Goal: Understand process/instructions: Learn how to perform a task or action

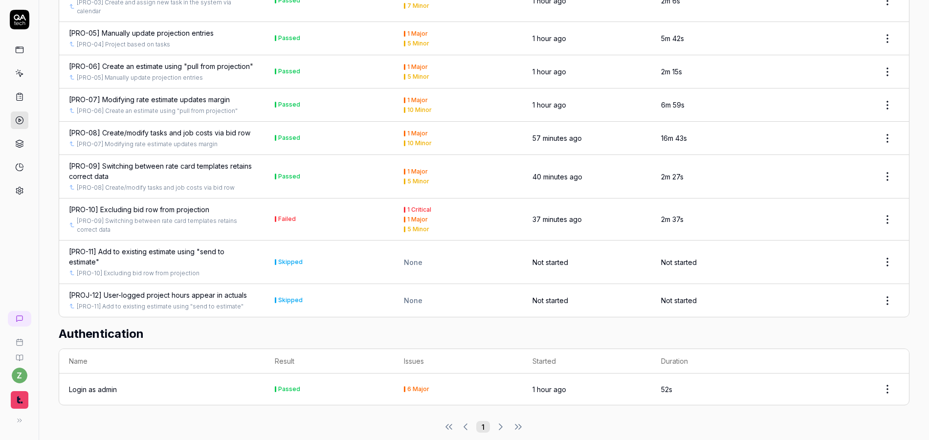
scroll to position [623, 0]
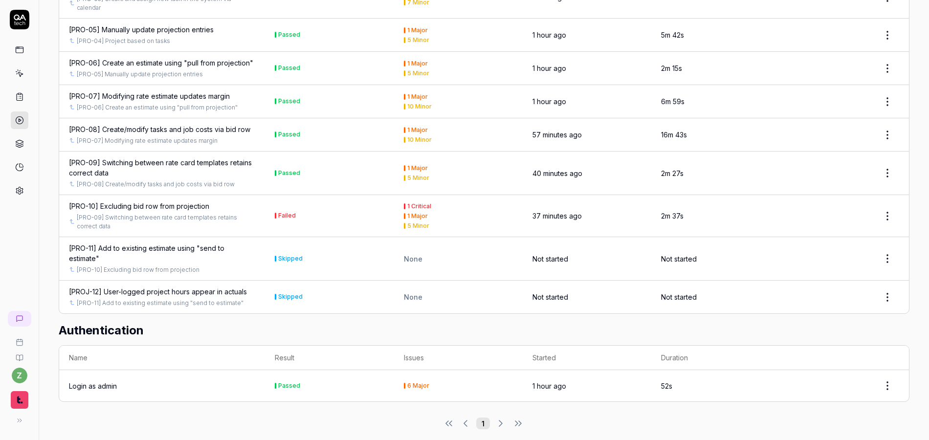
click at [202, 201] on div "[PRO-10] Excluding bid row from projection" at bounding box center [139, 206] width 140 height 10
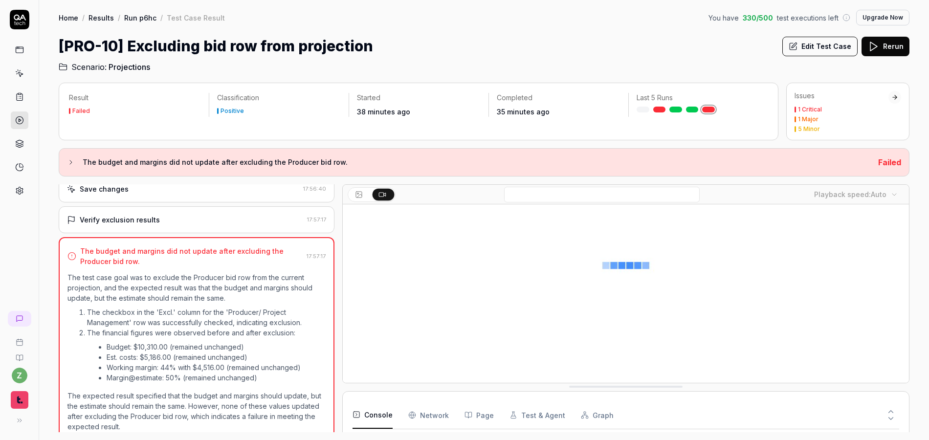
scroll to position [112, 0]
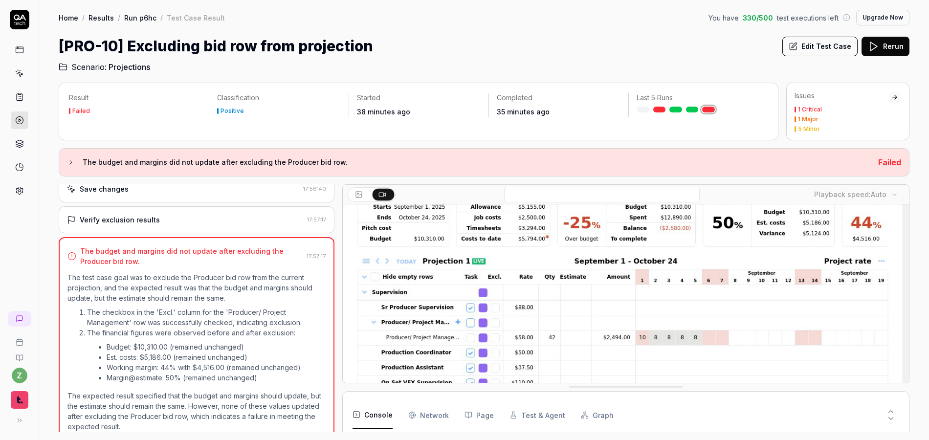
click at [458, 287] on video at bounding box center [626, 269] width 566 height 354
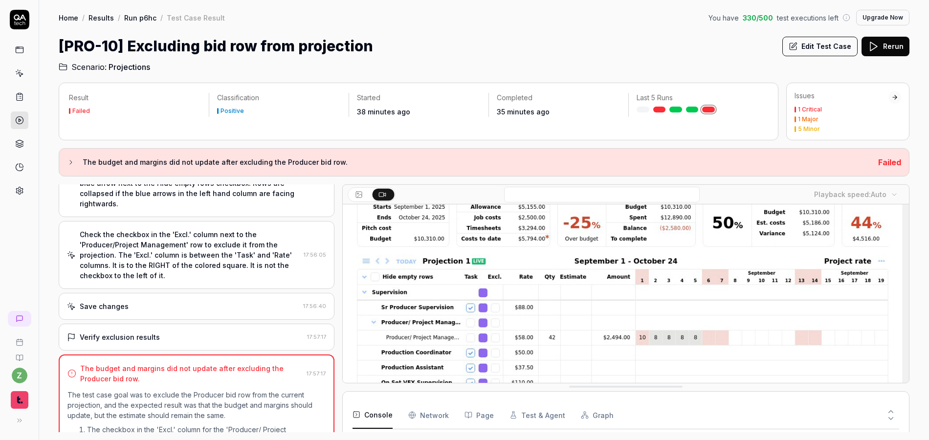
click at [137, 301] on div "Save changes" at bounding box center [183, 306] width 232 height 10
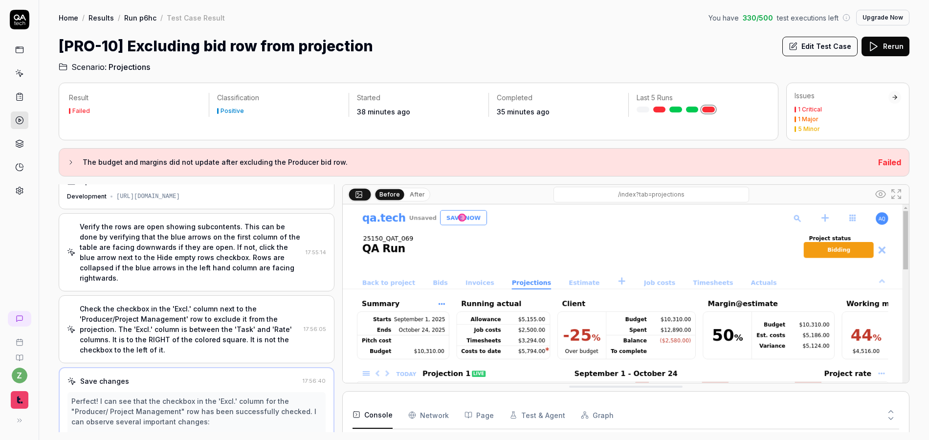
scroll to position [0, 0]
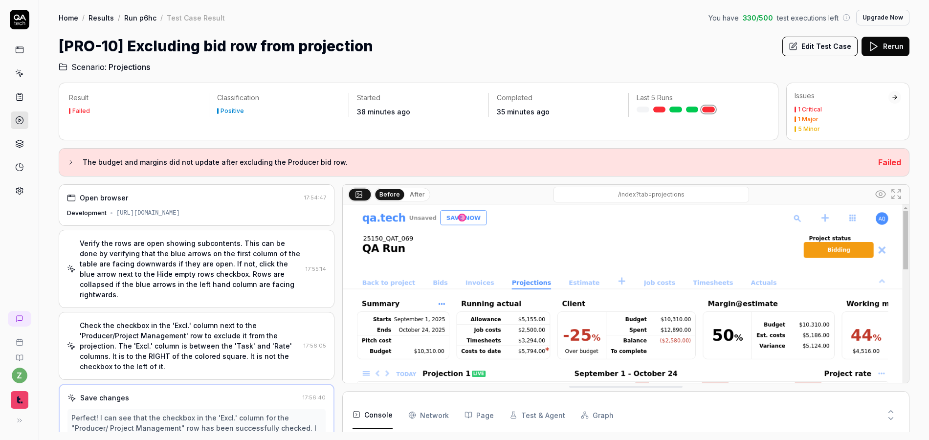
click at [173, 286] on div "Verify the rows are open showing subcontents. This can be done by verifying tha…" at bounding box center [191, 269] width 222 height 62
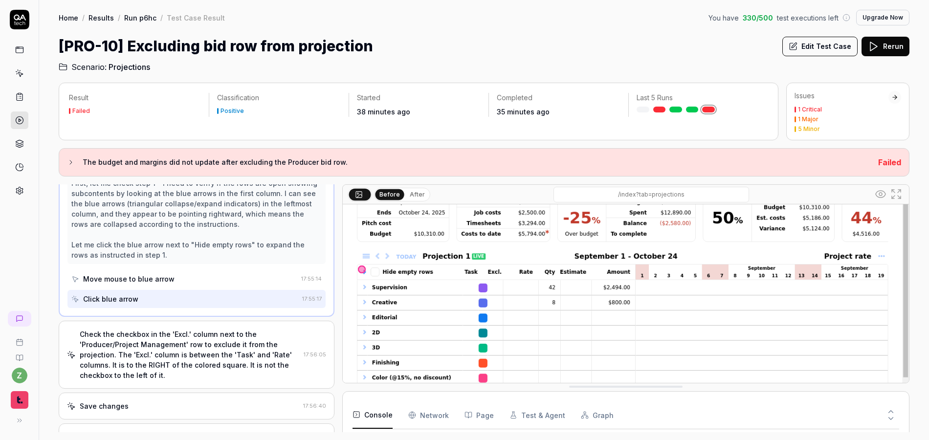
scroll to position [176, 0]
click at [174, 350] on div "Check the checkbox in the 'Excl.' column next to the 'Producer/Project Manageme…" at bounding box center [190, 351] width 220 height 51
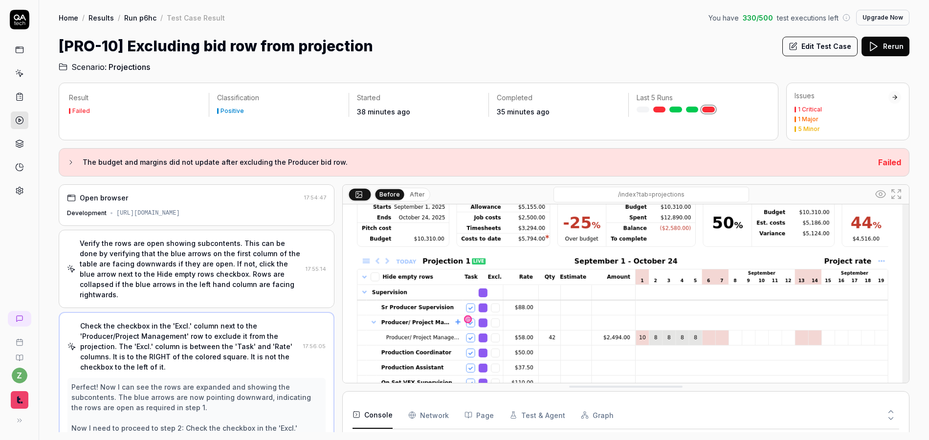
scroll to position [59, 0]
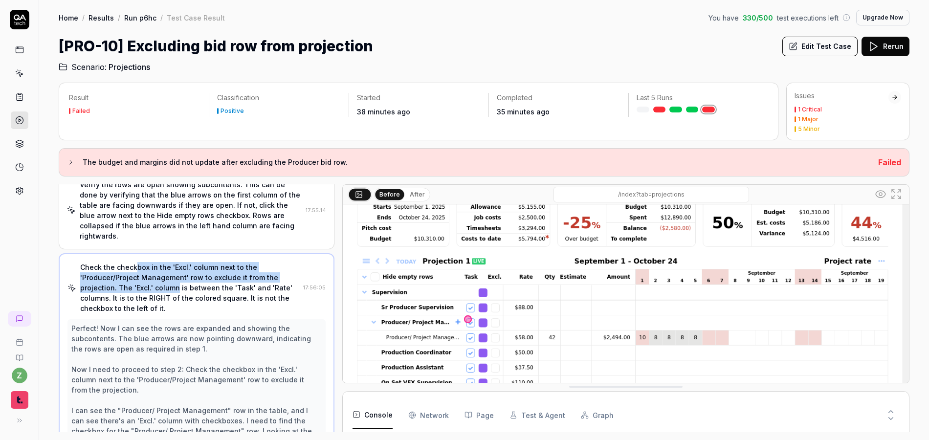
drag, startPoint x: 135, startPoint y: 257, endPoint x: 166, endPoint y: 278, distance: 37.4
click at [166, 278] on div "Check the checkbox in the 'Excl.' column next to the 'Producer/Project Manageme…" at bounding box center [189, 287] width 219 height 51
click at [148, 281] on div "Check the checkbox in the 'Excl.' column next to the 'Producer/Project Manageme…" at bounding box center [189, 287] width 219 height 51
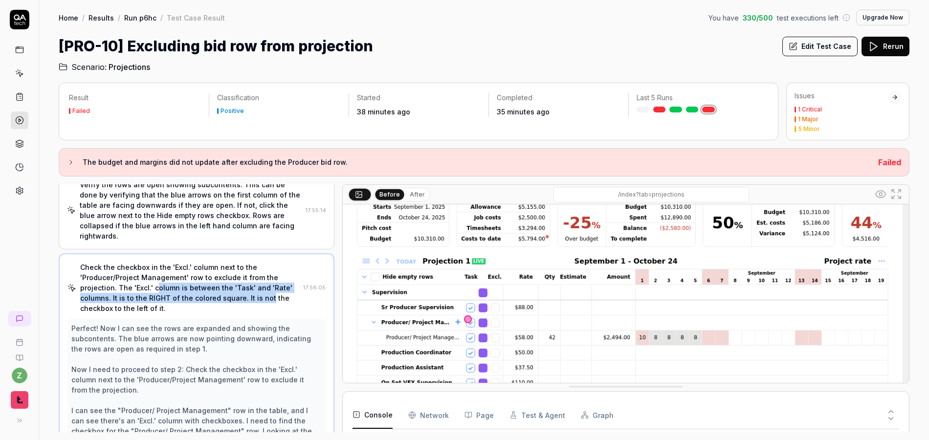
drag, startPoint x: 144, startPoint y: 279, endPoint x: 248, endPoint y: 290, distance: 105.2
click at [254, 289] on div "Check the checkbox in the 'Excl.' column next to the 'Producer/Project Manageme…" at bounding box center [189, 287] width 219 height 51
click at [132, 296] on div "Check the checkbox in the 'Excl.' column next to the 'Producer/Project Manageme…" at bounding box center [189, 287] width 219 height 51
drag, startPoint x: 123, startPoint y: 297, endPoint x: 217, endPoint y: 301, distance: 93.9
click at [217, 301] on div "Check the checkbox in the 'Excl.' column next to the 'Producer/Project Manageme…" at bounding box center [189, 287] width 219 height 51
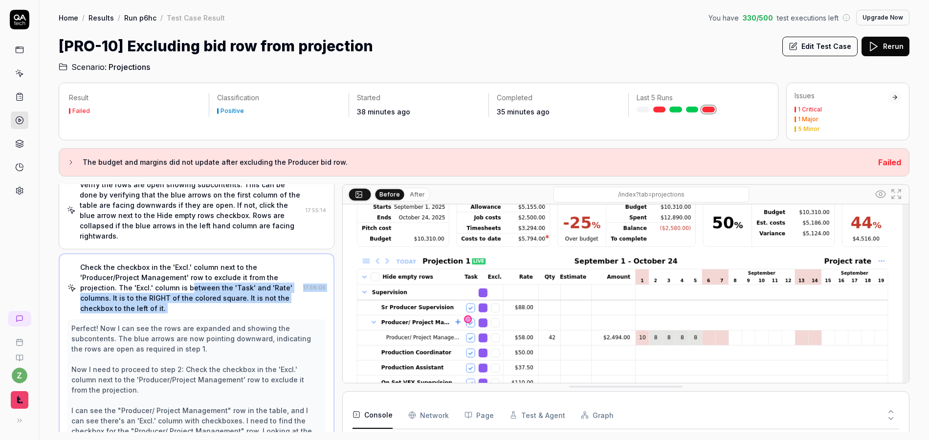
drag, startPoint x: 171, startPoint y: 304, endPoint x: 177, endPoint y: 281, distance: 23.7
click at [177, 281] on div "Check the checkbox in the 'Excl.' column next to the 'Producer/Project Manageme…" at bounding box center [197, 408] width 276 height 311
click at [215, 293] on div "Check the checkbox in the 'Excl.' column next to the 'Producer/Project Manageme…" at bounding box center [189, 287] width 219 height 51
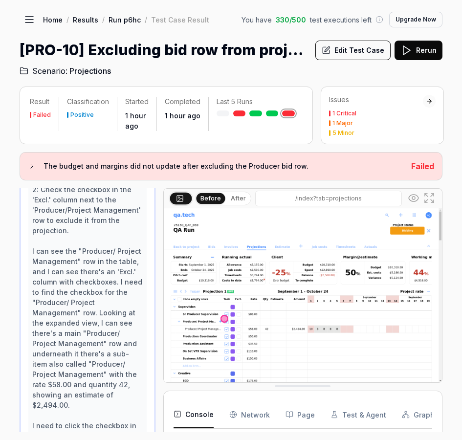
scroll to position [91, 0]
